Goal: Navigation & Orientation: Find specific page/section

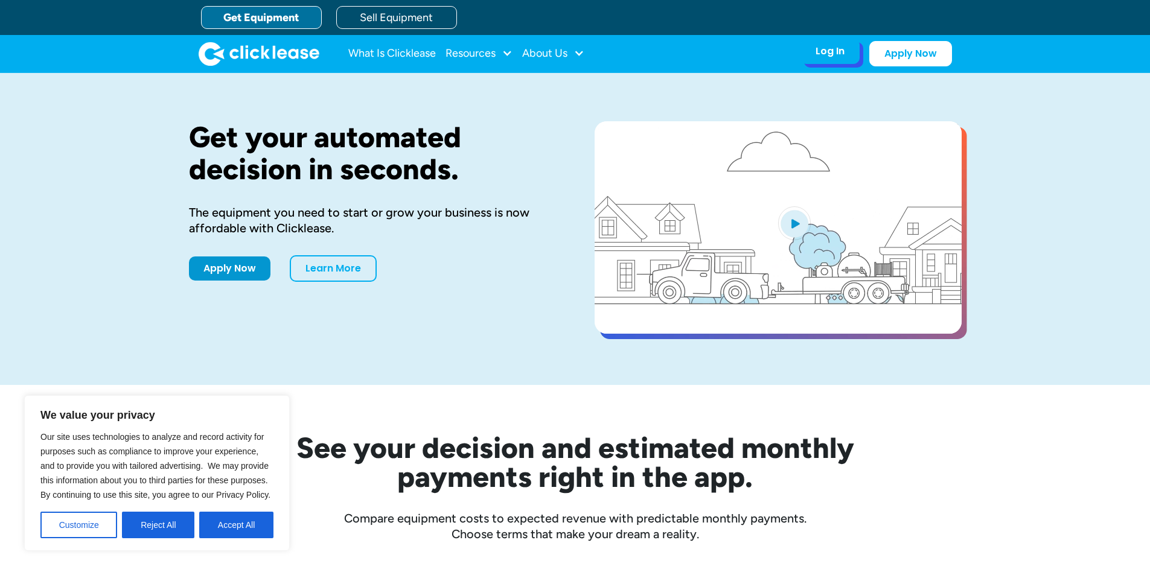
click at [835, 66] on div "Log In Account login I use Clicklease to get my equipment Partner Portal I offe…" at bounding box center [877, 53] width 152 height 25
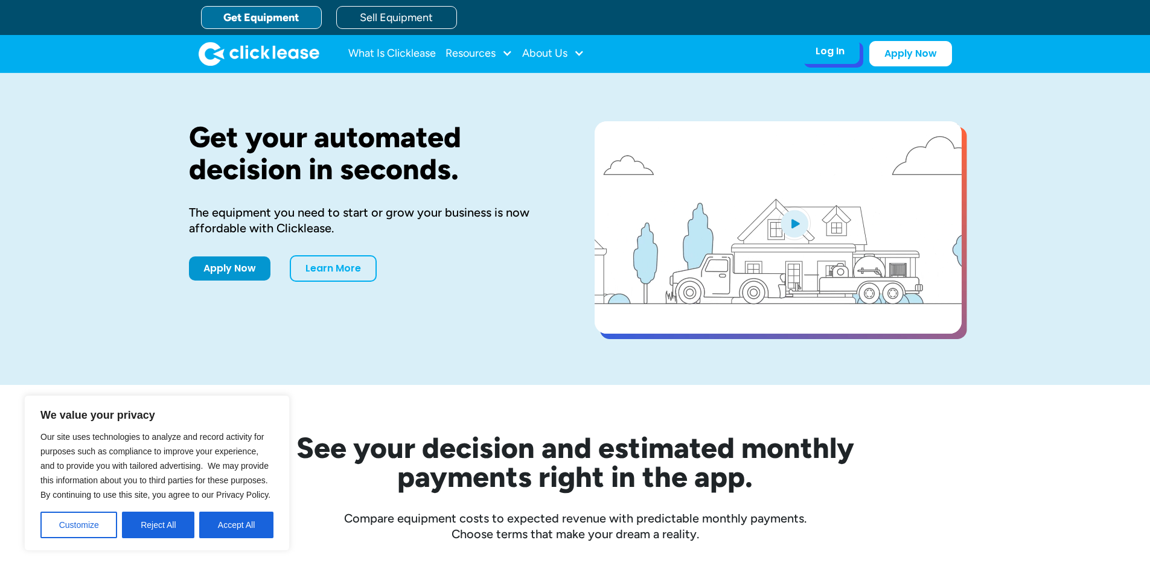
click at [849, 57] on div "Log In Account login I use Clicklease to get my equipment Partner Portal I offe…" at bounding box center [830, 51] width 59 height 25
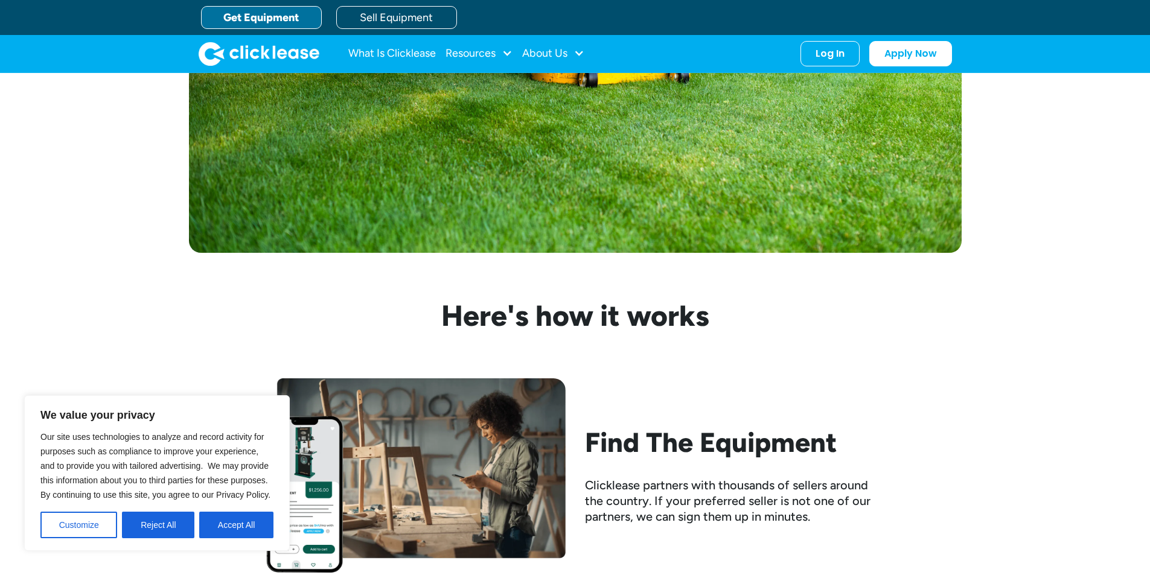
scroll to position [845, 0]
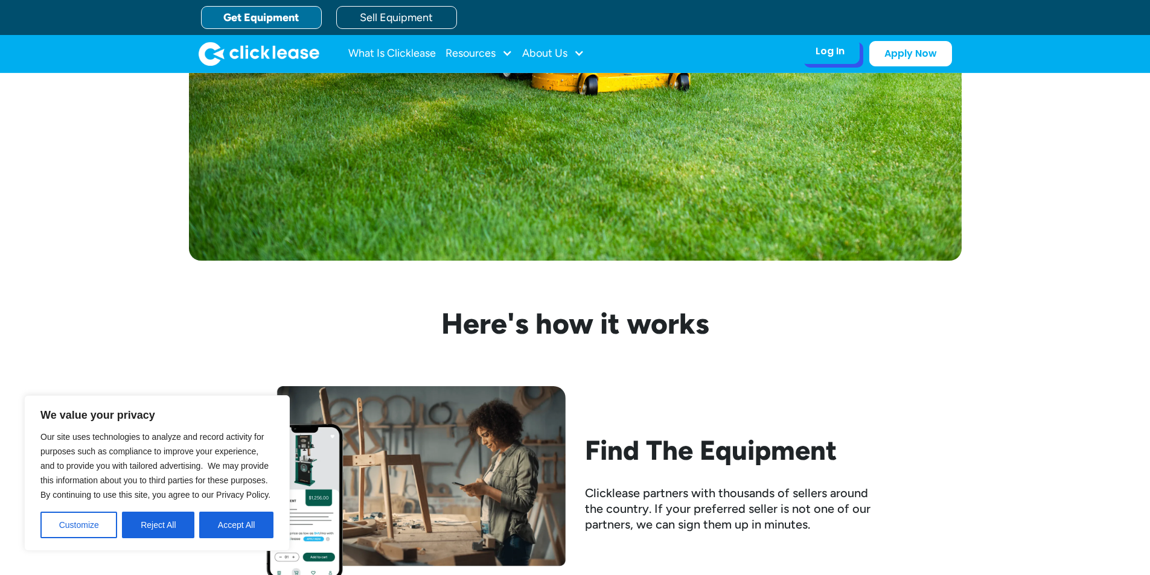
click at [846, 50] on div "Log In Account login I use Clicklease to get my equipment Partner Portal I offe…" at bounding box center [830, 51] width 59 height 25
click at [890, 58] on link "Apply Now" at bounding box center [910, 51] width 83 height 25
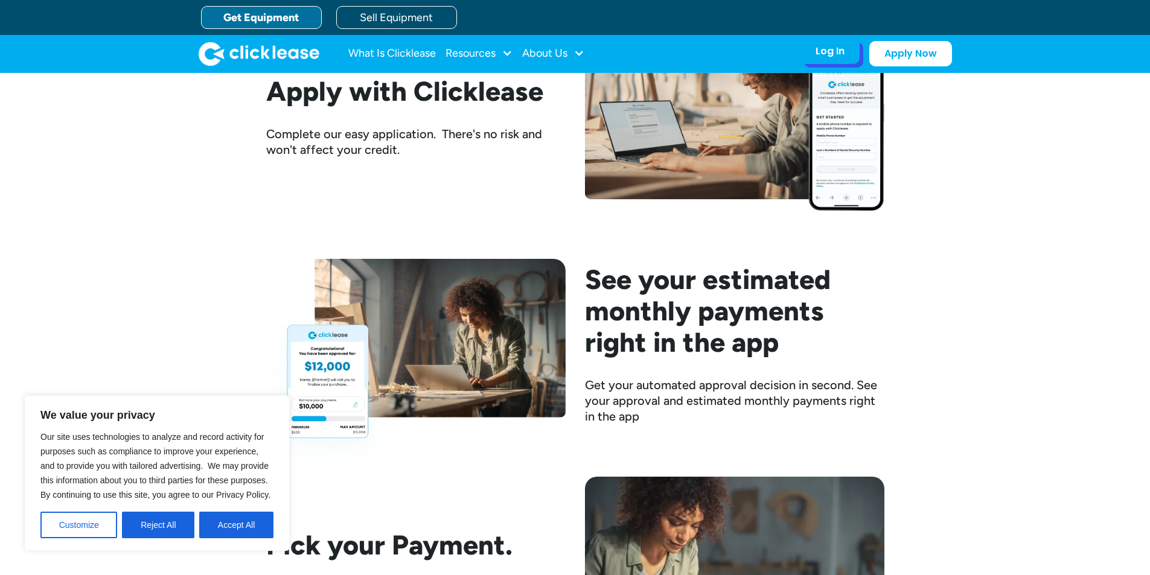
click at [828, 43] on div "Log In Account login I use Clicklease to get my equipment Partner Portal I offe…" at bounding box center [830, 51] width 59 height 25
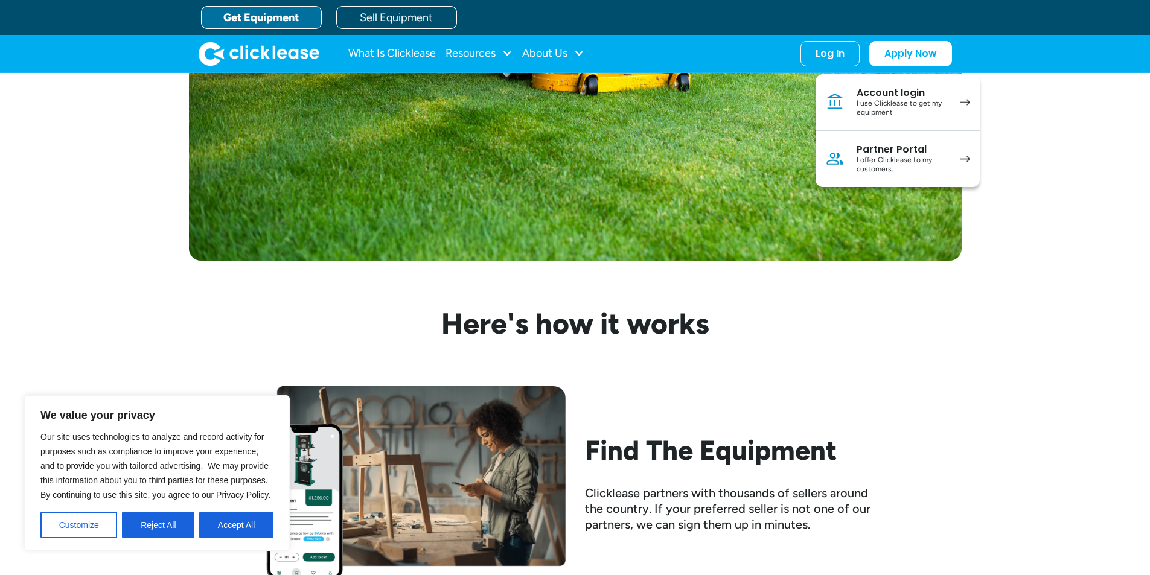
drag, startPoint x: 818, startPoint y: 56, endPoint x: 718, endPoint y: 59, distance: 99.7
click at [718, 59] on nav "What Is Clicklease Resources Blog Case Studies Videos FAQs About Us About Us Ca…" at bounding box center [650, 53] width 604 height 25
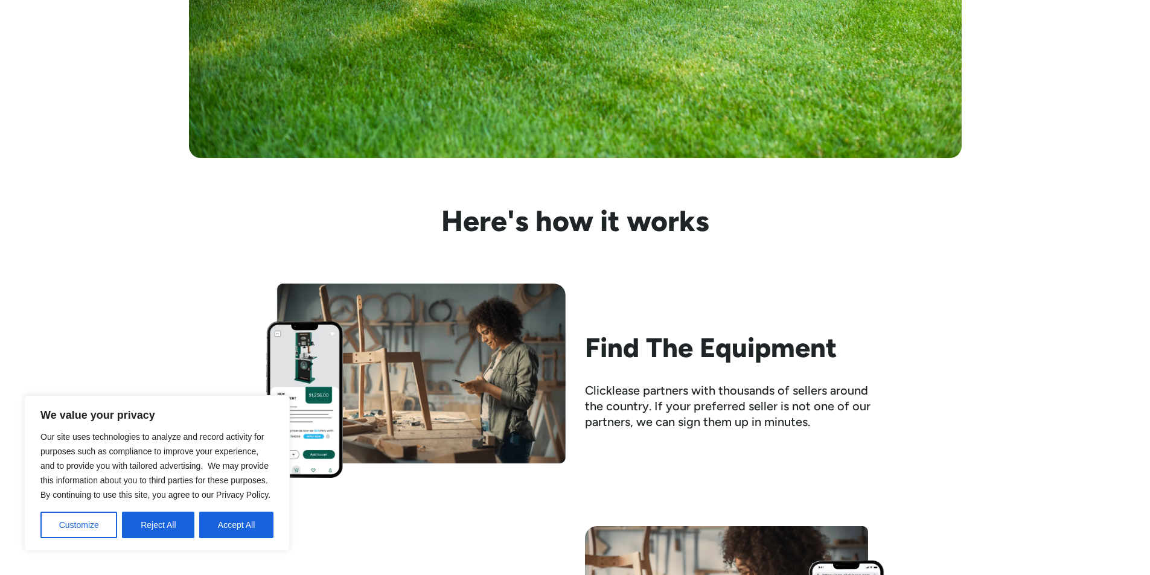
scroll to position [966, 0]
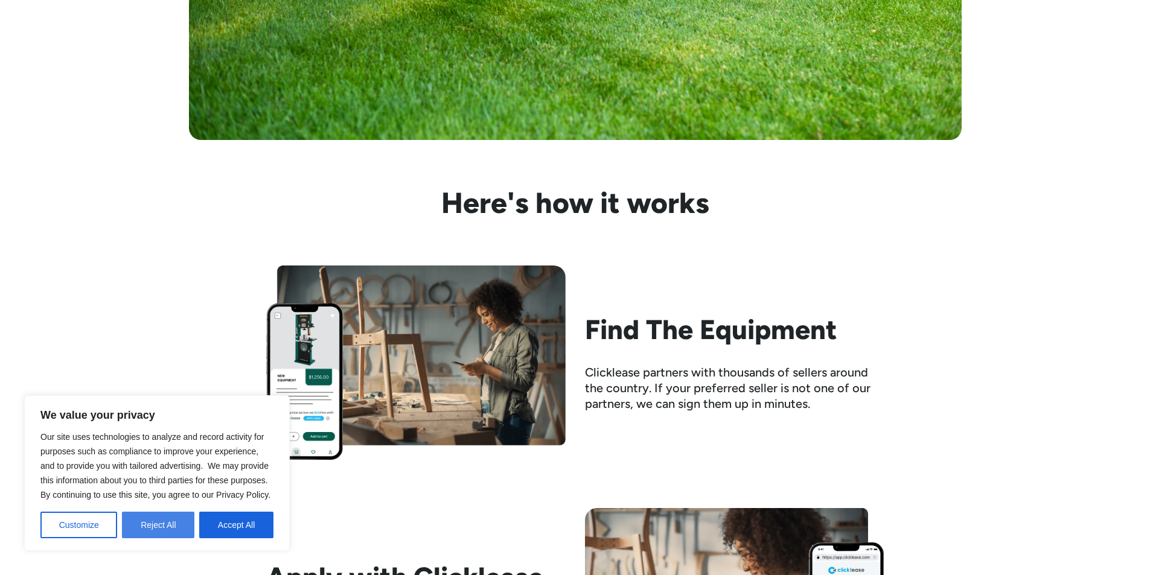
click at [123, 525] on button "Reject All" at bounding box center [158, 525] width 72 height 27
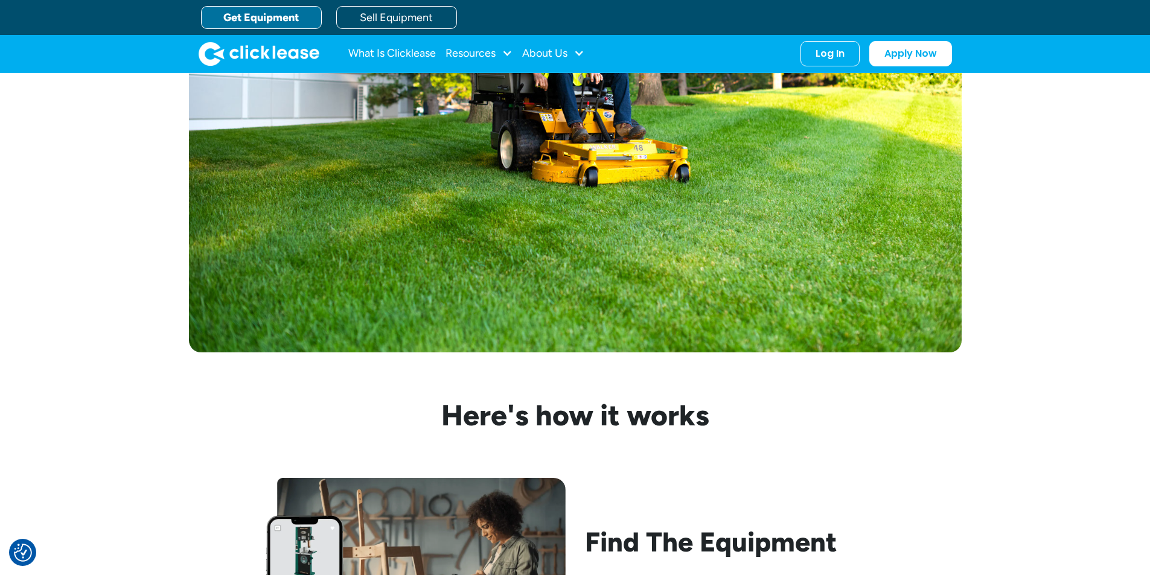
scroll to position [664, 0]
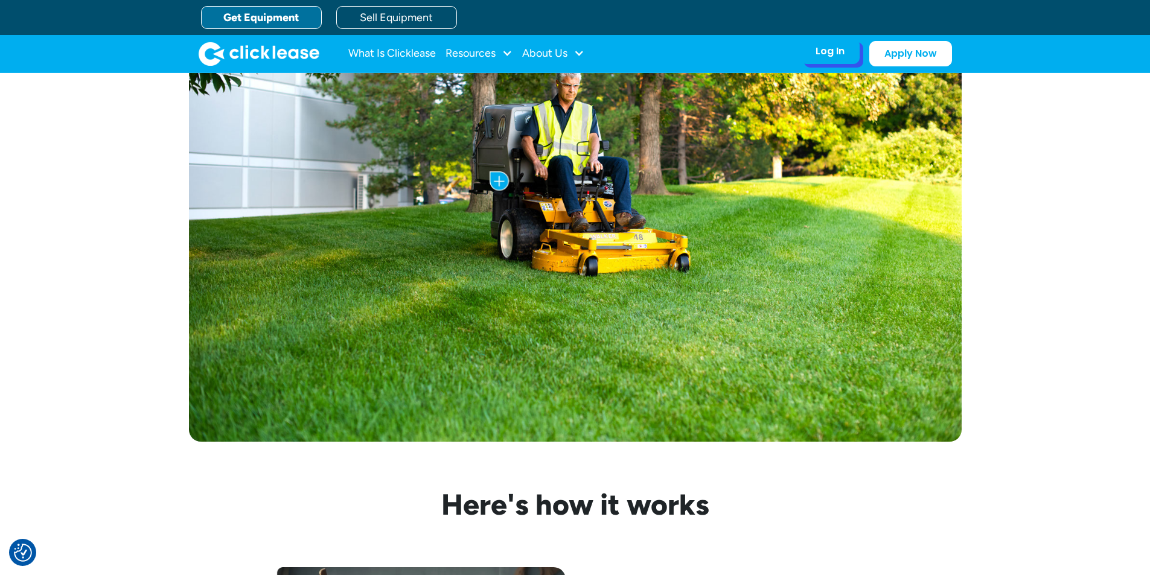
click at [846, 57] on div "Log In Account login I use Clicklease to get my equipment Partner Portal I offe…" at bounding box center [830, 51] width 59 height 25
click at [830, 48] on div "Log In" at bounding box center [830, 51] width 29 height 12
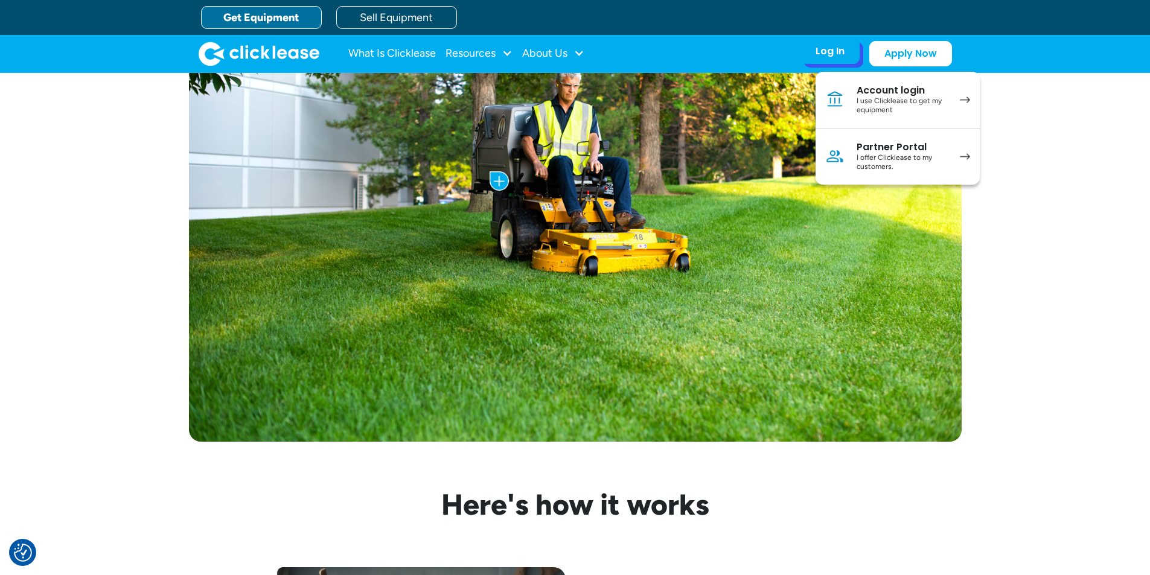
click at [830, 48] on div "Log In" at bounding box center [830, 51] width 29 height 12
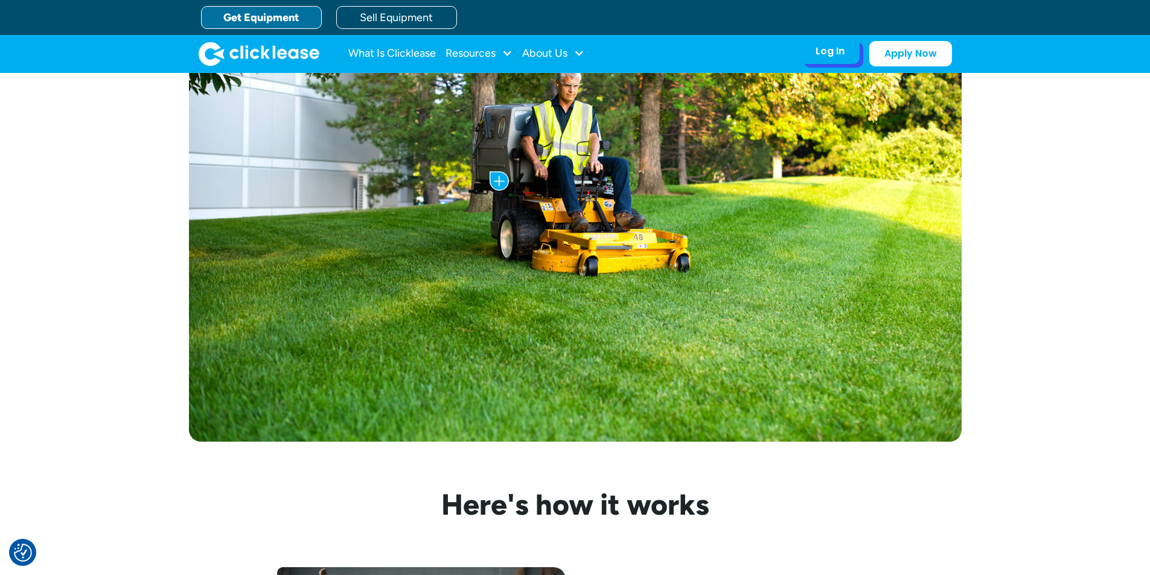
click at [830, 48] on div "Log In" at bounding box center [830, 51] width 29 height 12
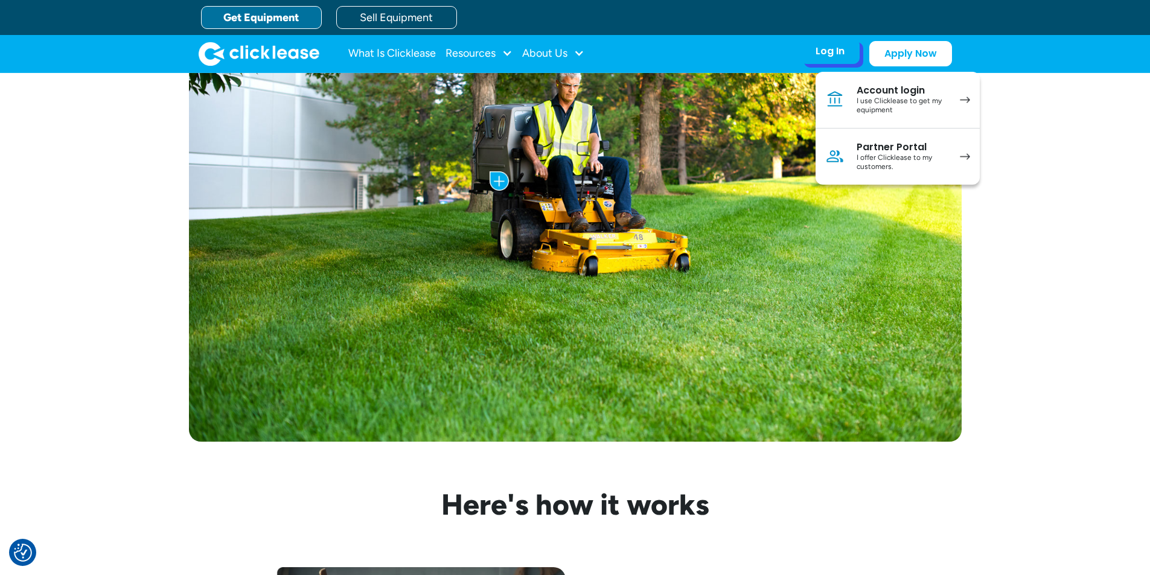
click at [890, 85] on div "Account login" at bounding box center [902, 91] width 91 height 12
